Goal: Task Accomplishment & Management: Manage account settings

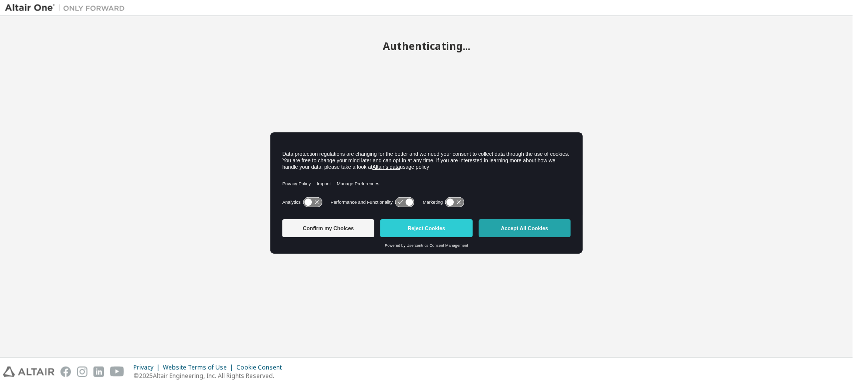
click at [547, 226] on button "Accept All Cookies" at bounding box center [525, 228] width 92 height 18
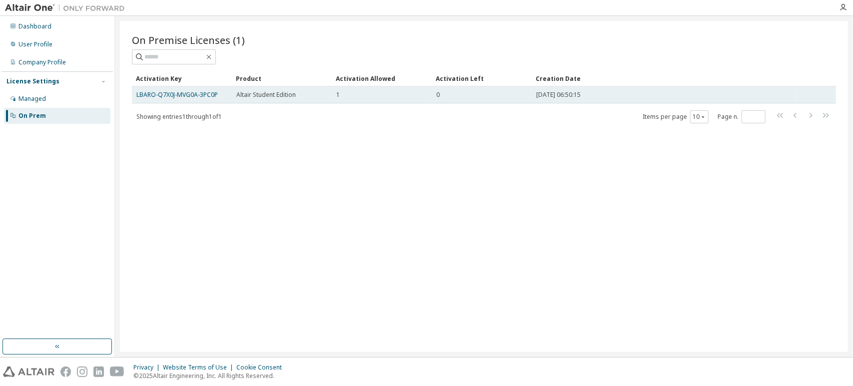
click at [232, 94] on td "Altair Student Edition" at bounding box center [282, 94] width 100 height 17
drag, startPoint x: 225, startPoint y: 96, endPoint x: 136, endPoint y: 98, distance: 89.0
click at [136, 98] on td "LBARO-Q7X0J-MVG0A-3PC0P" at bounding box center [182, 94] width 100 height 17
copy link "LBARO-Q7X0J-MVG0A-3PC0P"
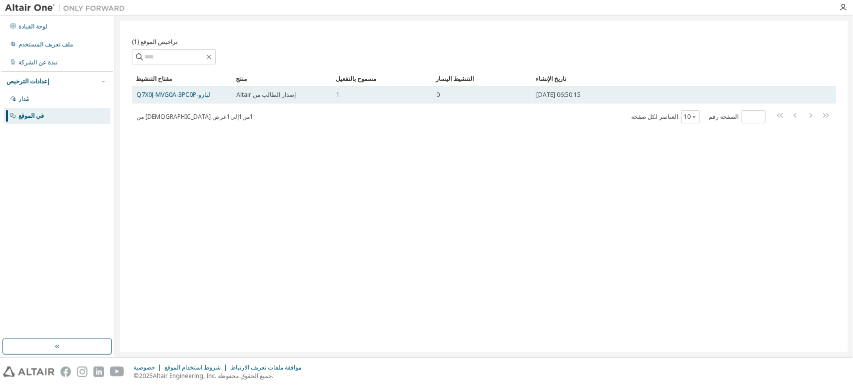
click at [196, 99] on td "لبارو-Q7X0J-MVG0A-3PC0P" at bounding box center [182, 94] width 100 height 17
click at [196, 95] on font "لبارو-Q7X0J-MVG0A-3PC0P" at bounding box center [173, 94] width 74 height 8
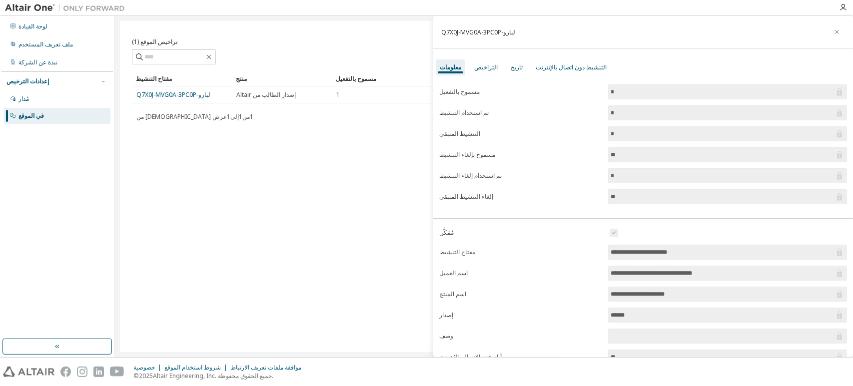
scroll to position [70, 0]
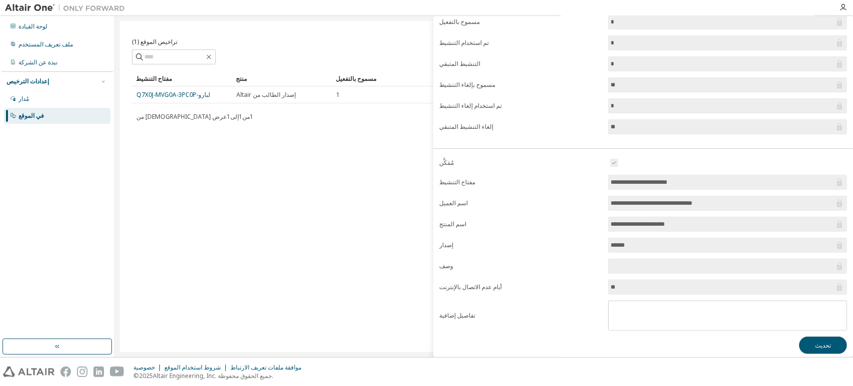
click at [815, 341] on font "تحديث" at bounding box center [823, 345] width 16 height 8
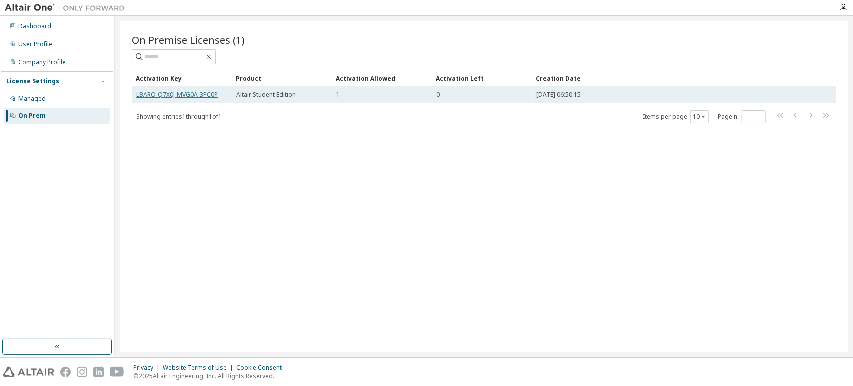
click at [196, 96] on link "LBARO-Q7X0J-MVG0A-3PC0P" at bounding box center [176, 94] width 81 height 8
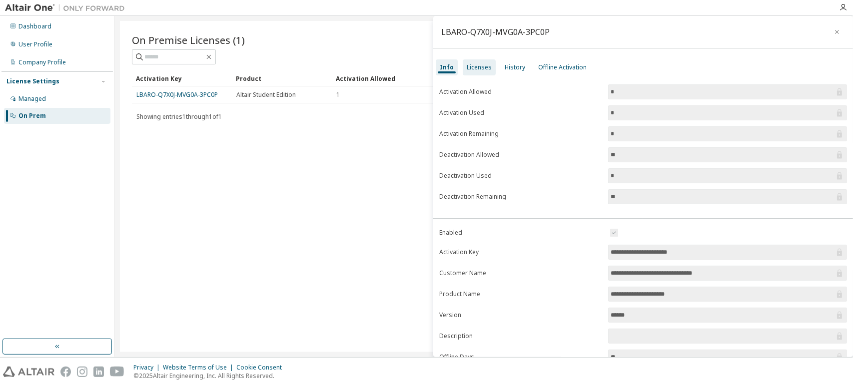
click at [479, 73] on div "Licenses" at bounding box center [479, 67] width 33 height 16
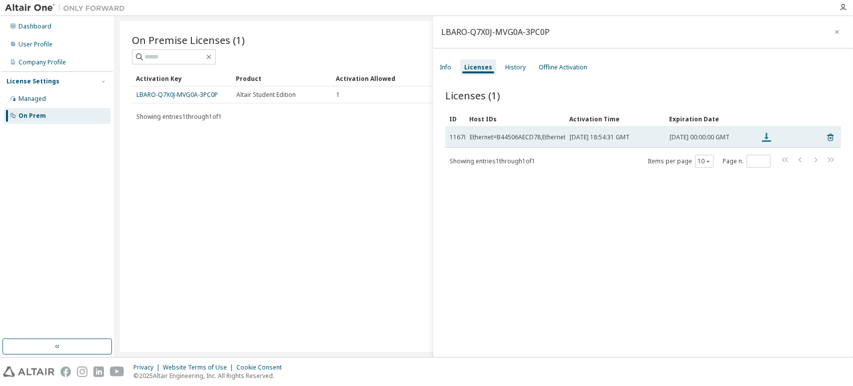
click at [765, 141] on icon at bounding box center [767, 137] width 12 height 12
click at [771, 139] on icon at bounding box center [767, 137] width 12 height 12
click at [769, 141] on icon at bounding box center [767, 137] width 12 height 12
click at [769, 138] on icon at bounding box center [767, 137] width 12 height 12
click at [770, 141] on icon at bounding box center [767, 137] width 12 height 12
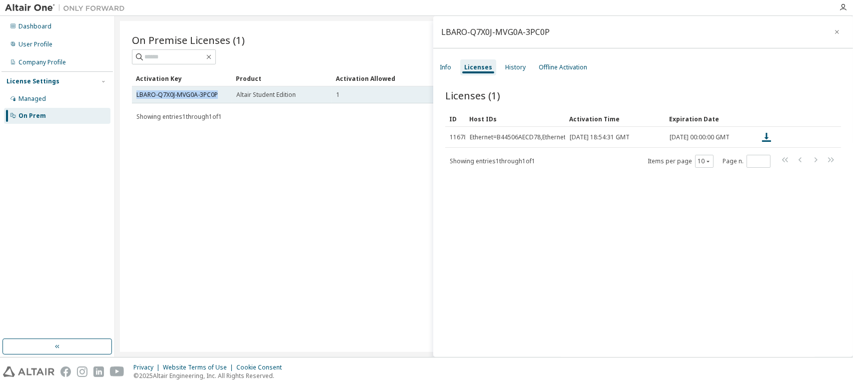
drag, startPoint x: 220, startPoint y: 96, endPoint x: 135, endPoint y: 95, distance: 85.0
click at [135, 95] on td "LBARO-Q7X0J-MVG0A-3PC0P" at bounding box center [182, 94] width 100 height 17
copy link "LBARO-Q7X0J-MVG0A-3PC0P"
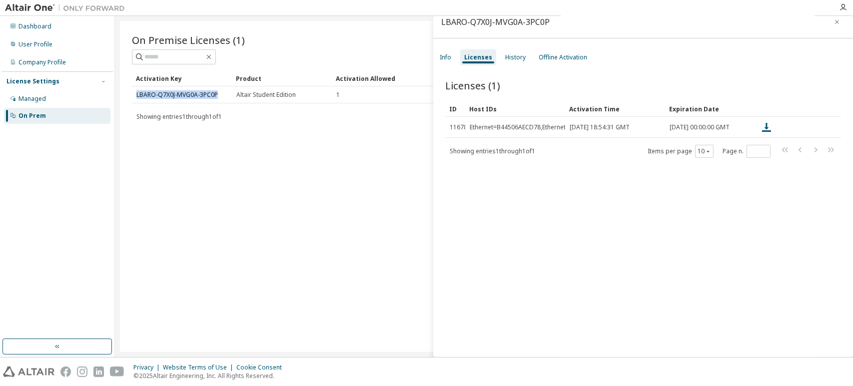
scroll to position [15, 0]
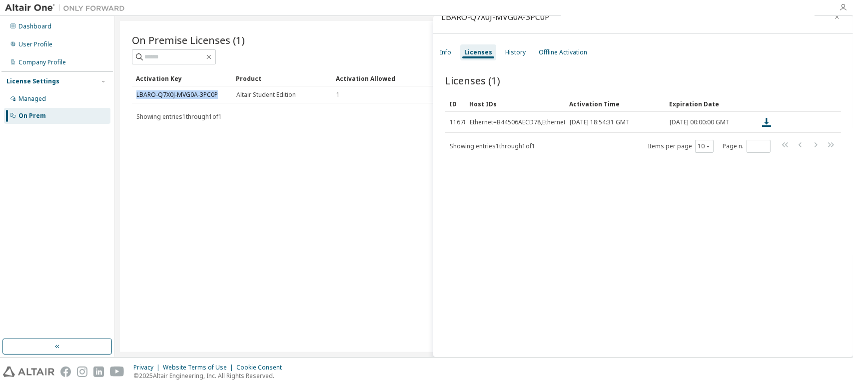
click at [844, 7] on icon "button" at bounding box center [843, 7] width 8 height 8
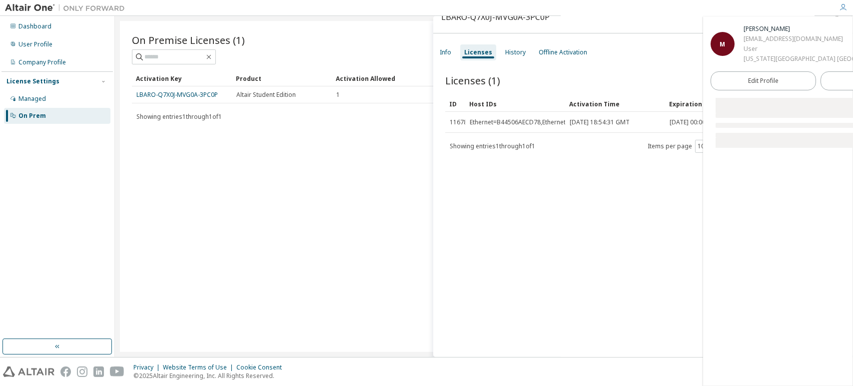
click at [744, 44] on div "malameri@iu.edu" at bounding box center [830, 39] width 172 height 10
copy div "malameri@iu.edu"
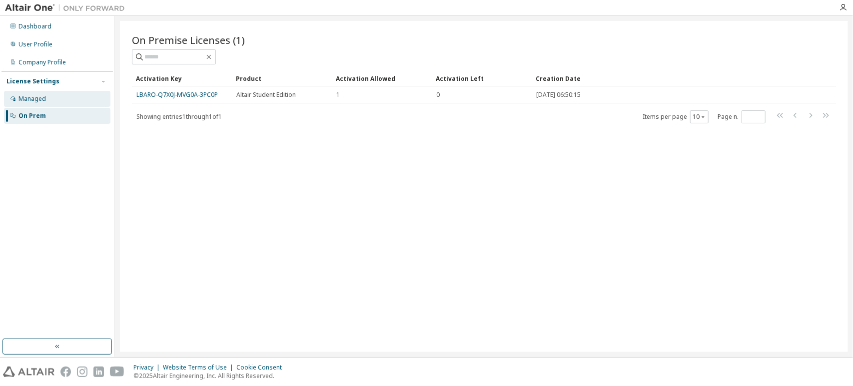
click at [19, 101] on div "Managed" at bounding box center [31, 99] width 27 height 8
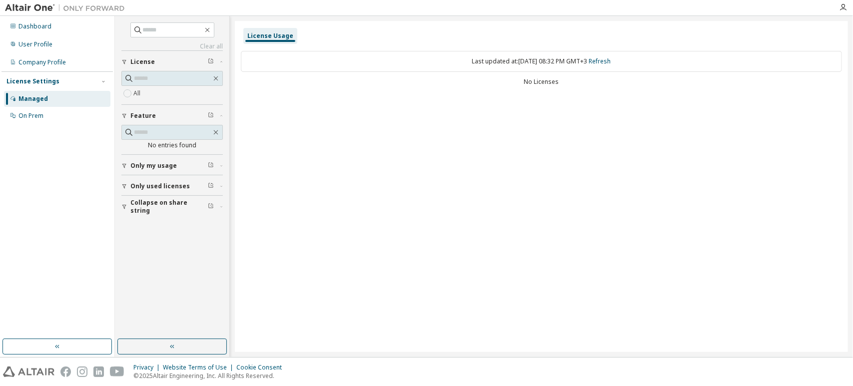
click at [161, 166] on span "Only my usage" at bounding box center [153, 166] width 46 height 8
click at [156, 236] on span "Collapse on share string" at bounding box center [168, 236] width 77 height 16
click at [158, 236] on span "Collapse on share string" at bounding box center [168, 236] width 77 height 16
click at [42, 105] on div "Managed" at bounding box center [57, 99] width 106 height 16
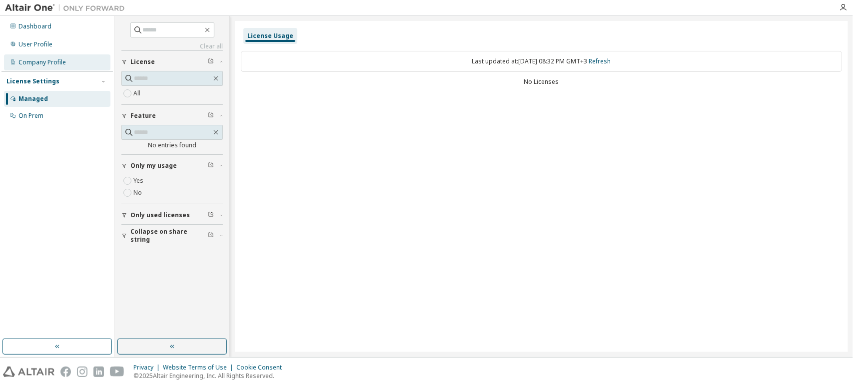
click at [41, 65] on div "Company Profile" at bounding box center [41, 62] width 47 height 8
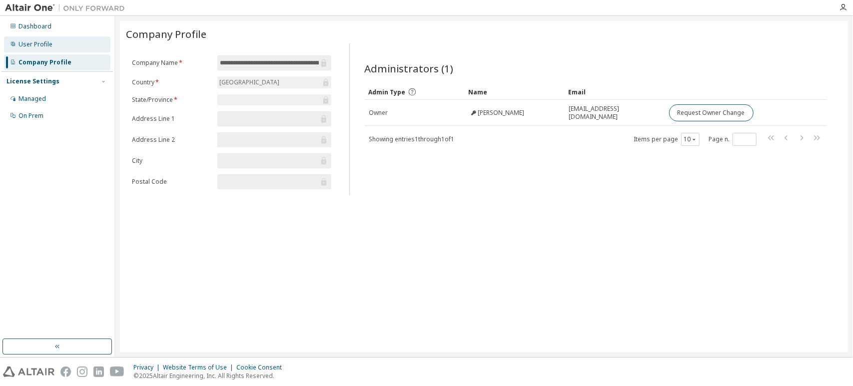
click at [48, 47] on div "User Profile" at bounding box center [35, 44] width 34 height 8
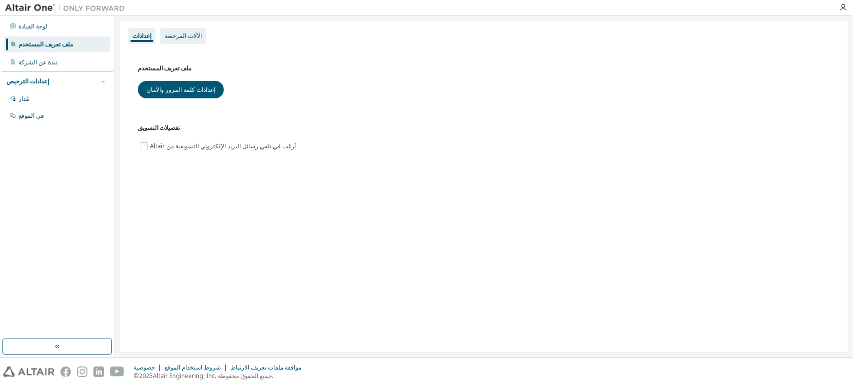
click at [178, 39] on font "الآلات المرخصة" at bounding box center [182, 35] width 37 height 8
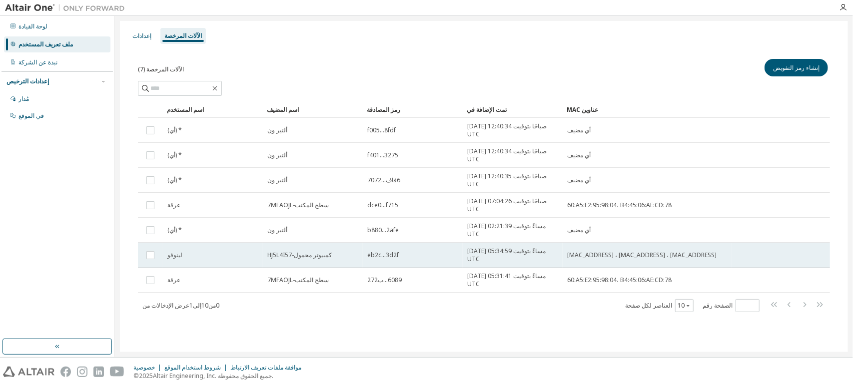
click at [567, 258] on font "[MAC_ADDRESS] ، [MAC_ADDRESS] ، [MAC_ADDRESS]" at bounding box center [641, 255] width 149 height 8
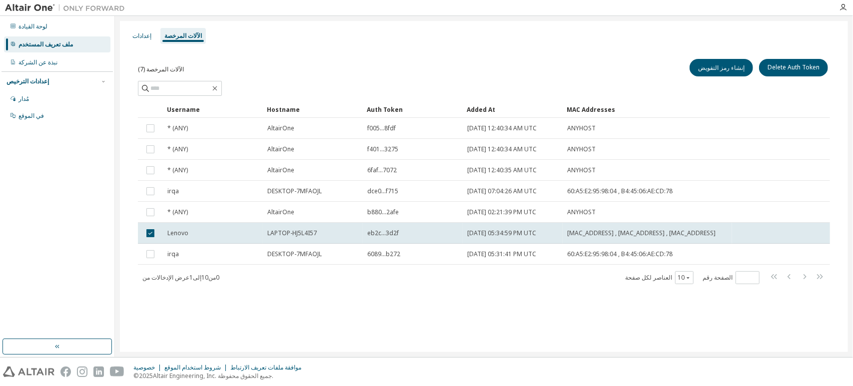
click at [567, 258] on span "60:A5:E2:95:98:04 , B4:45:06:AE:CD:78" at bounding box center [619, 254] width 105 height 8
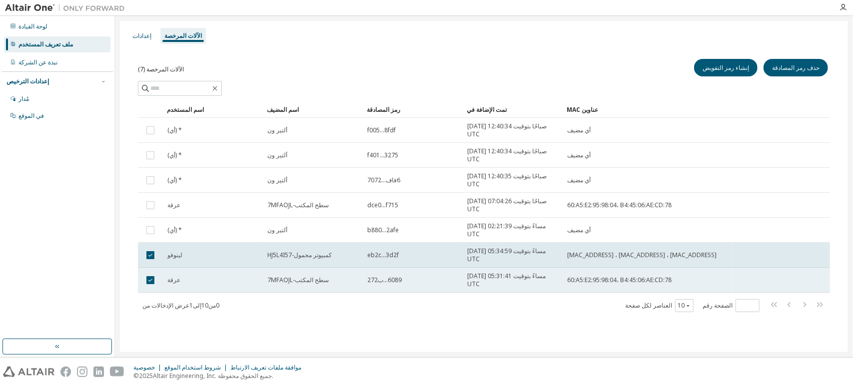
click at [590, 257] on font "[MAC_ADDRESS] ، [MAC_ADDRESS] ، [MAC_ADDRESS]" at bounding box center [641, 255] width 149 height 8
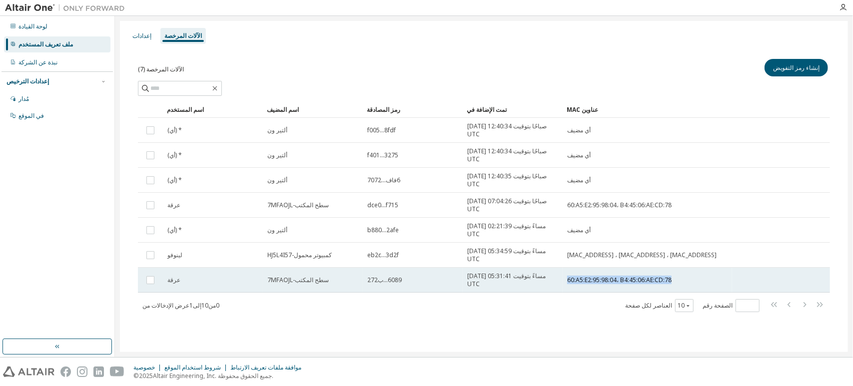
drag, startPoint x: 568, startPoint y: 283, endPoint x: 677, endPoint y: 288, distance: 109.6
click at [677, 288] on td "60:A5:E2:95:98:04، B4:45:06:AE:CD:78" at bounding box center [647, 280] width 169 height 25
